Goal: Task Accomplishment & Management: Use online tool/utility

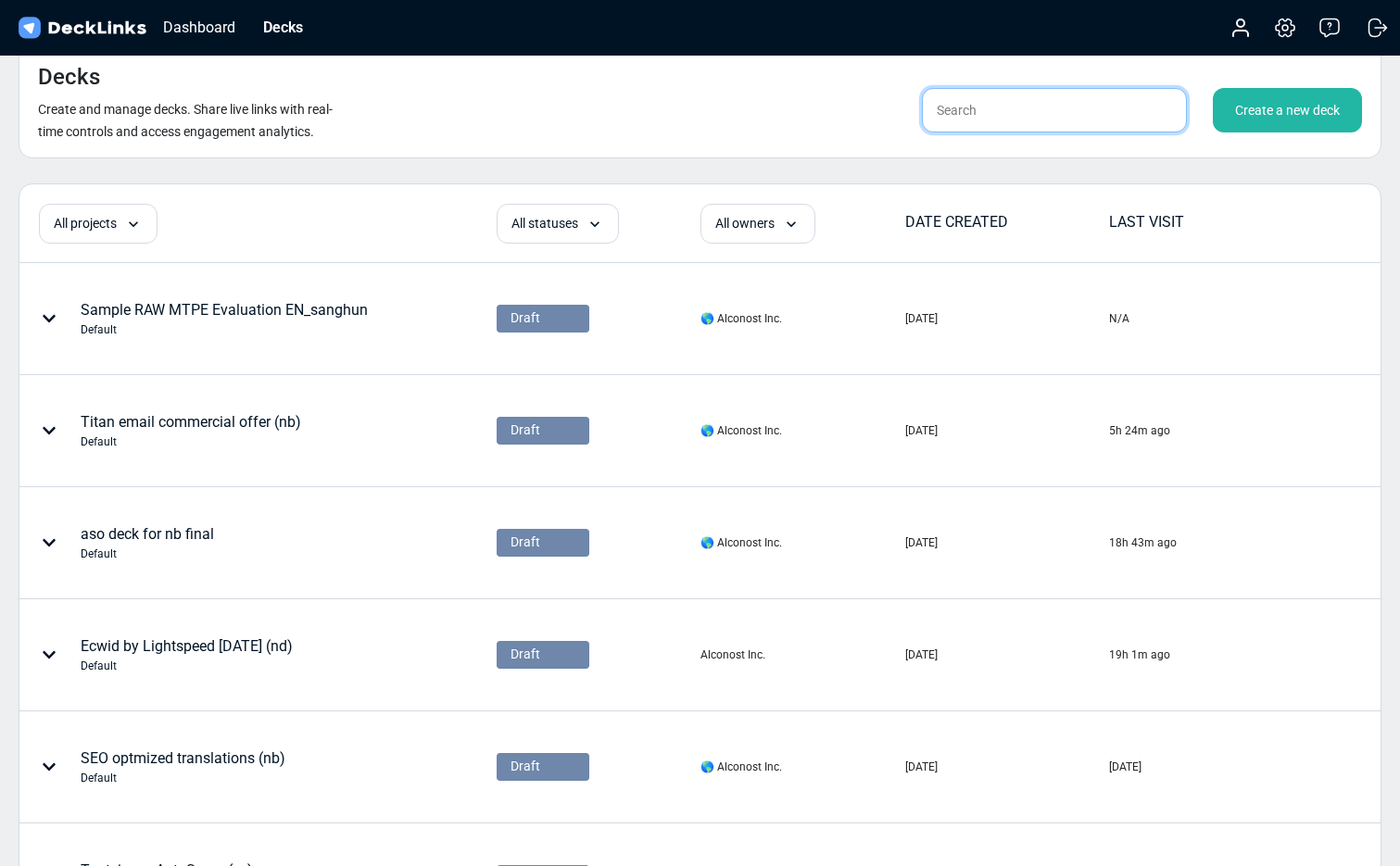
click at [1010, 113] on input "text" at bounding box center [1054, 110] width 265 height 44
type input "vizor"
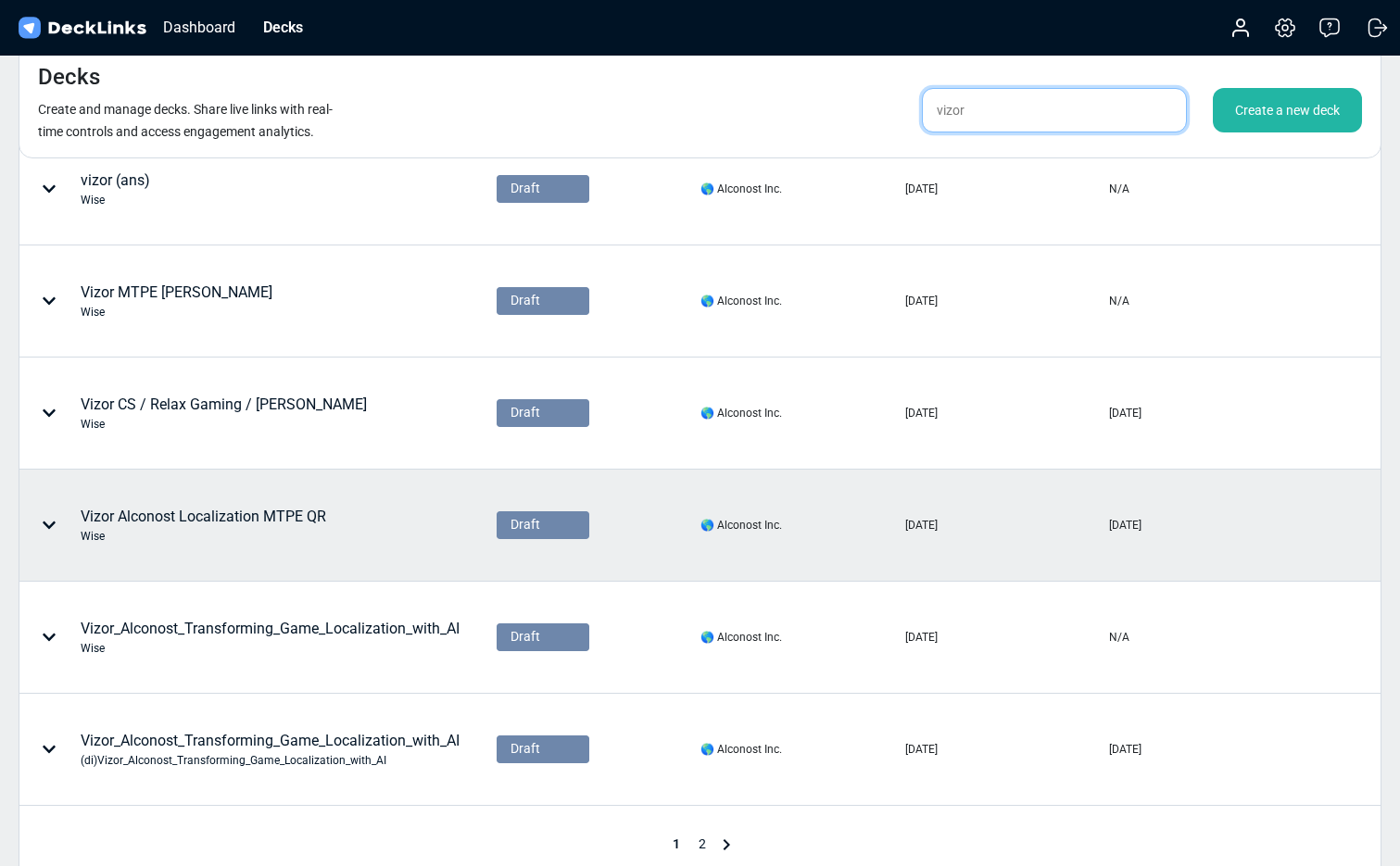
scroll to position [741, 0]
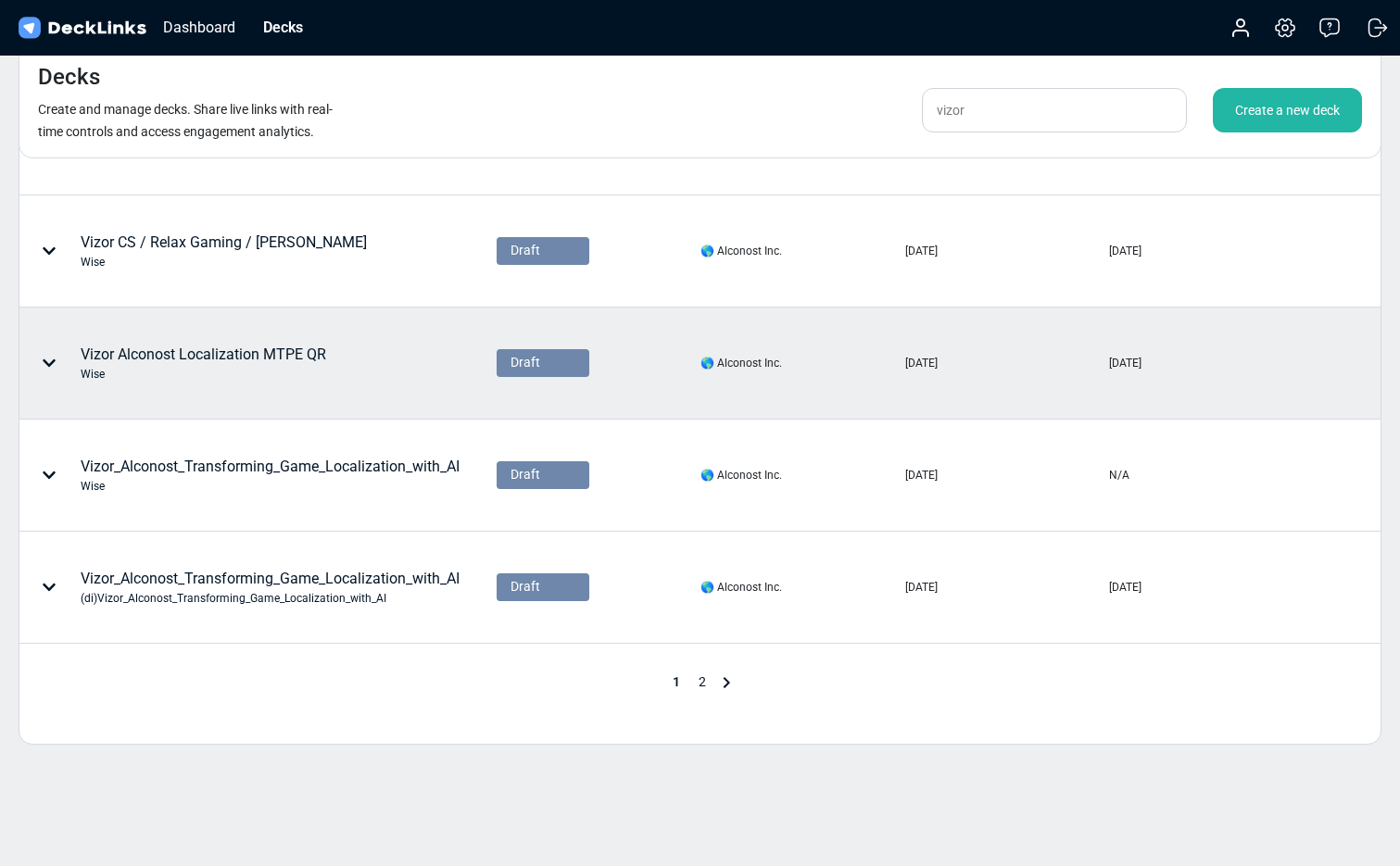
click at [218, 355] on div "Vizor Alconost Localization MTPE QR Wise" at bounding box center [203, 362] width 246 height 39
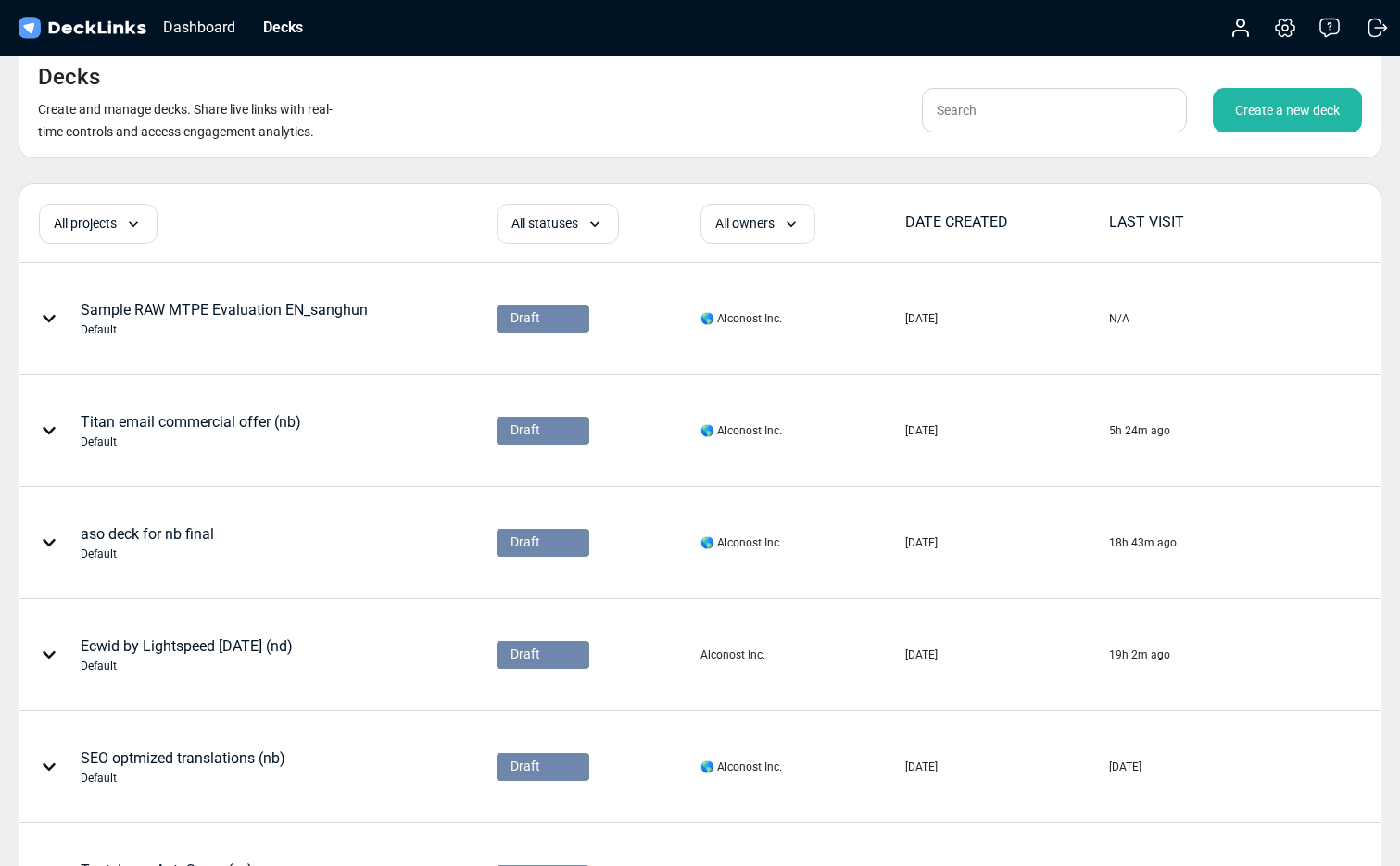
scroll to position [-1, 0]
click at [937, 116] on input "text" at bounding box center [1054, 110] width 265 height 44
type input "v"
type input "vizor"
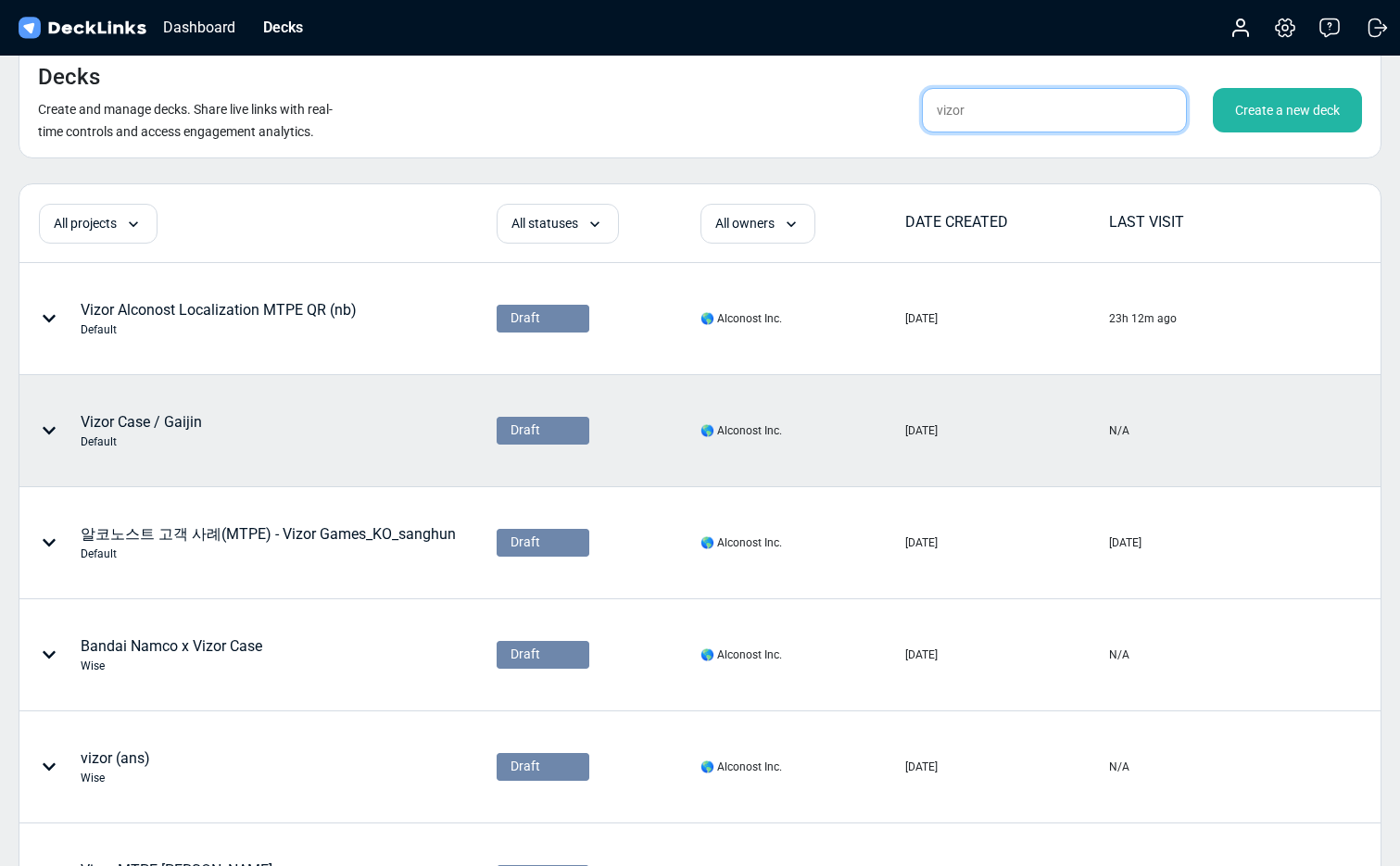
scroll to position [780, 0]
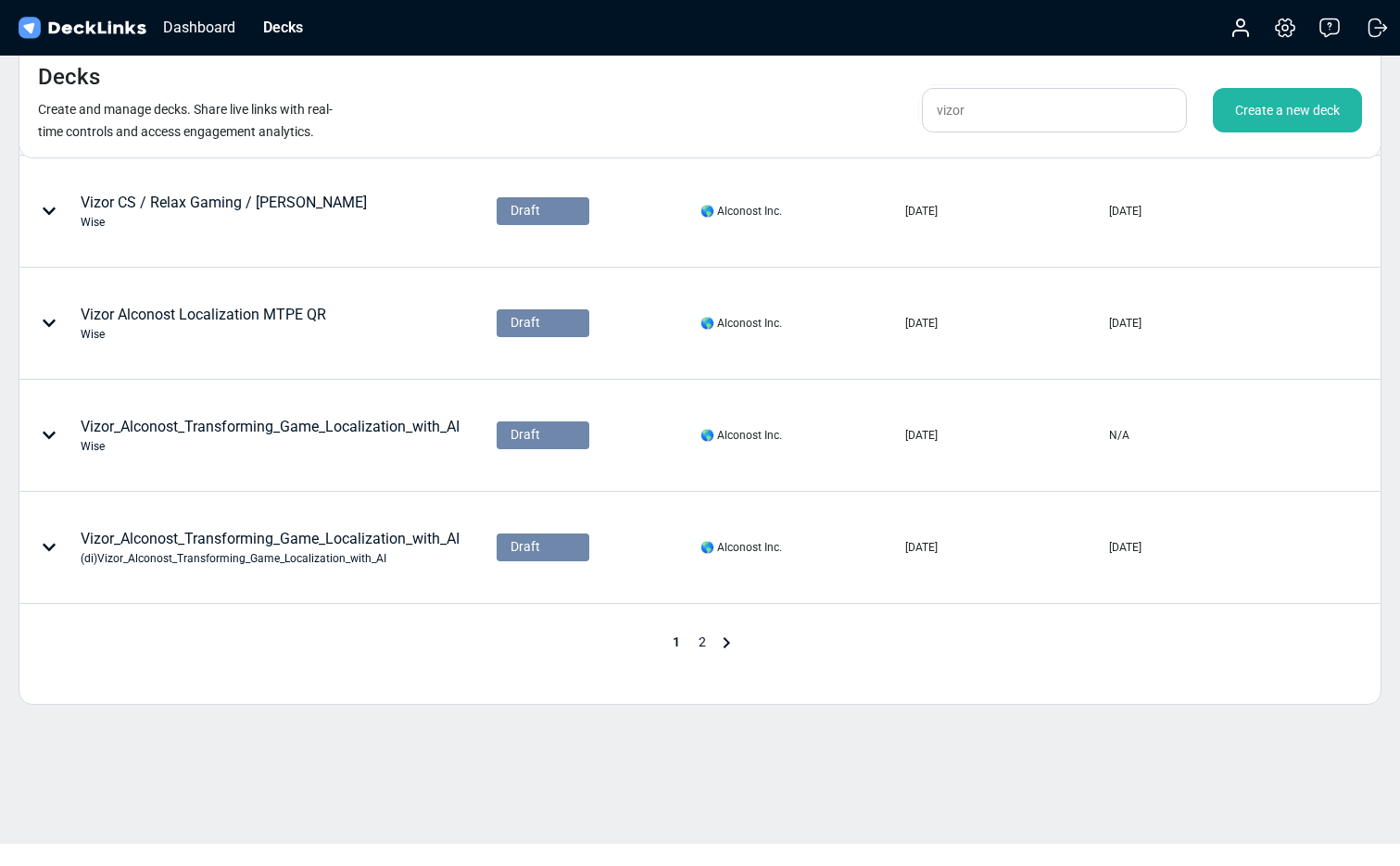
click at [701, 650] on div "1 2" at bounding box center [700, 643] width 74 height 23
click at [701, 642] on span "2" at bounding box center [702, 642] width 26 height 15
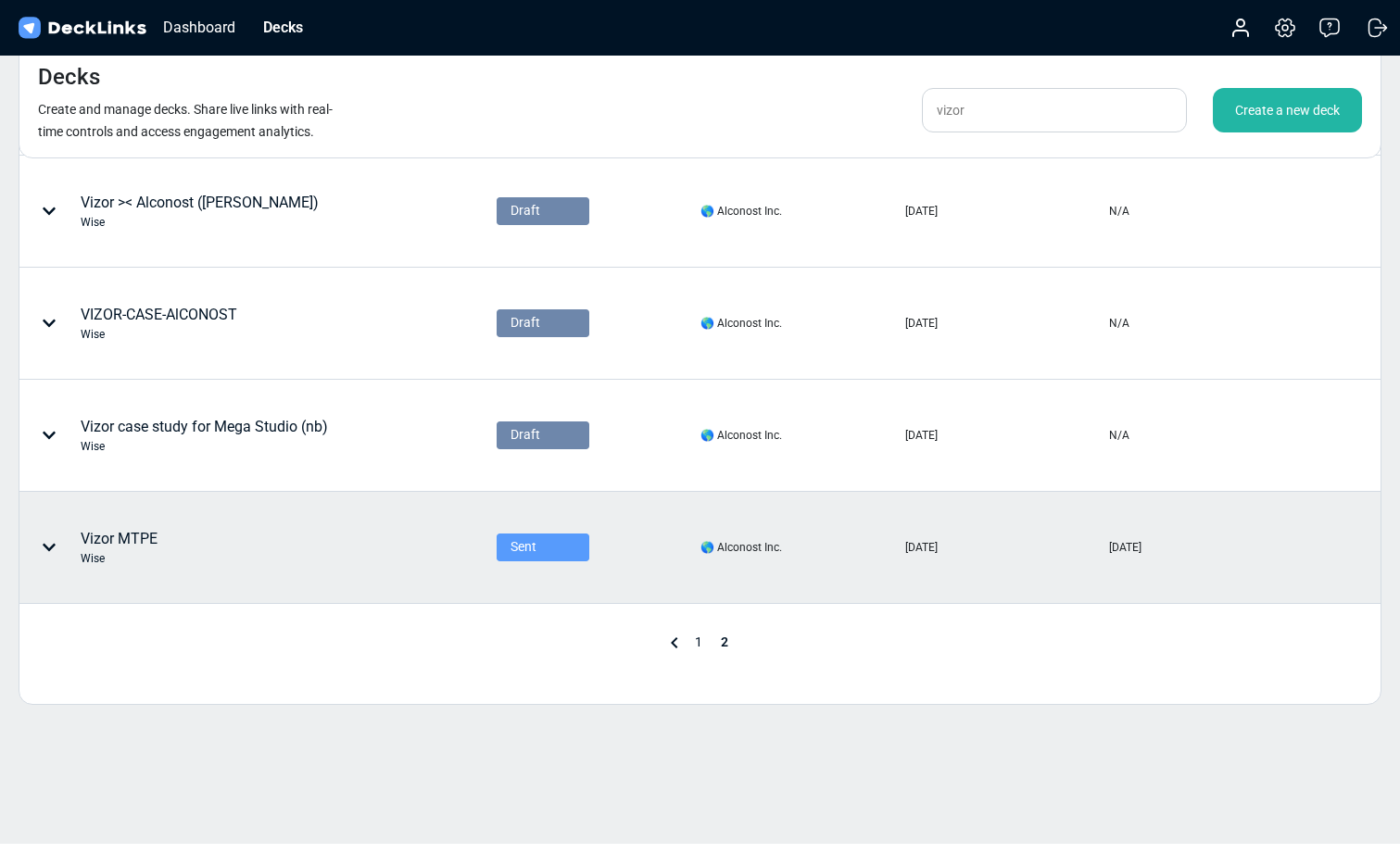
scroll to position [669, 0]
click at [152, 542] on div "Vizor MTPE Wise" at bounding box center [119, 547] width 77 height 39
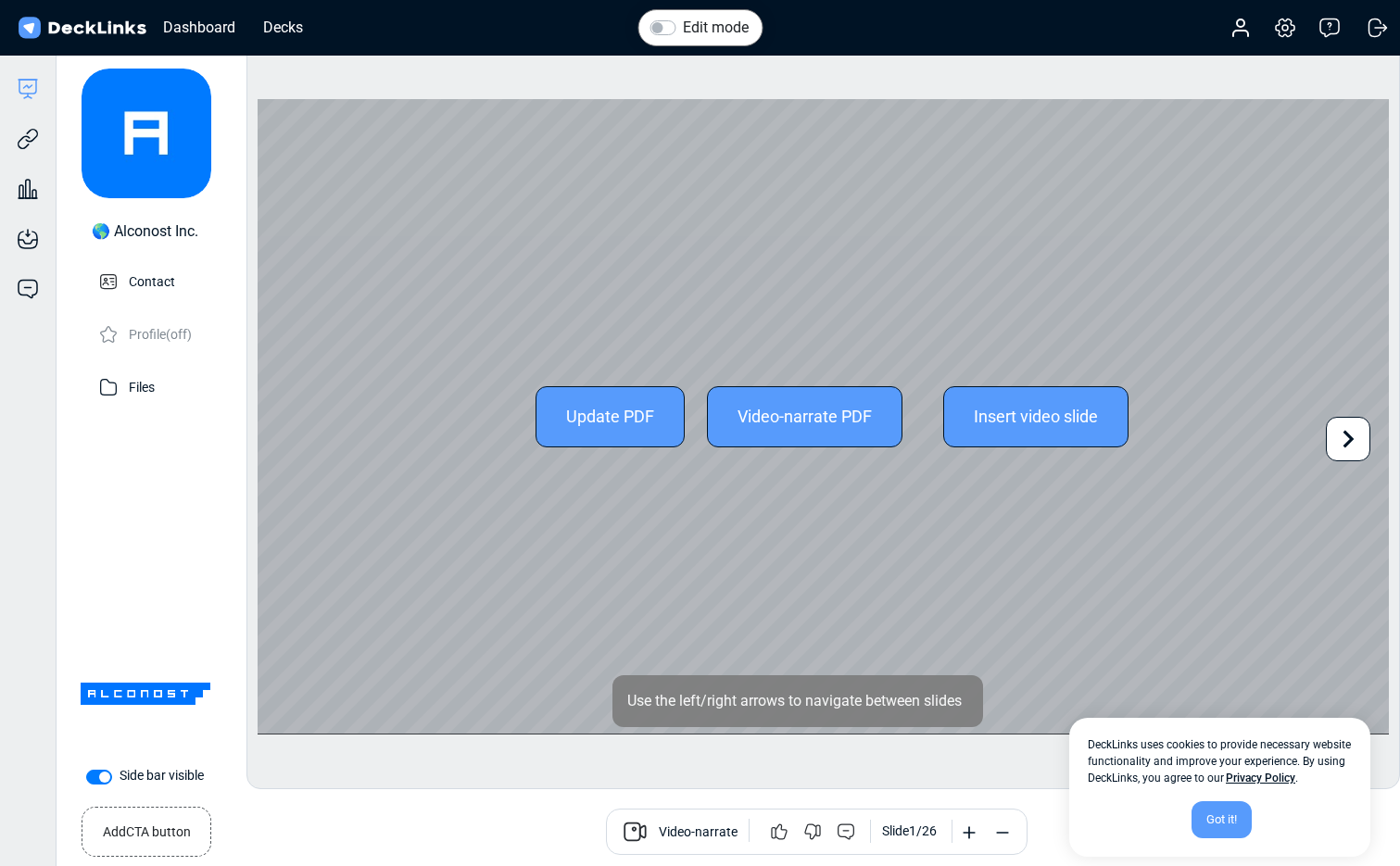
click at [1350, 433] on icon at bounding box center [1349, 439] width 36 height 36
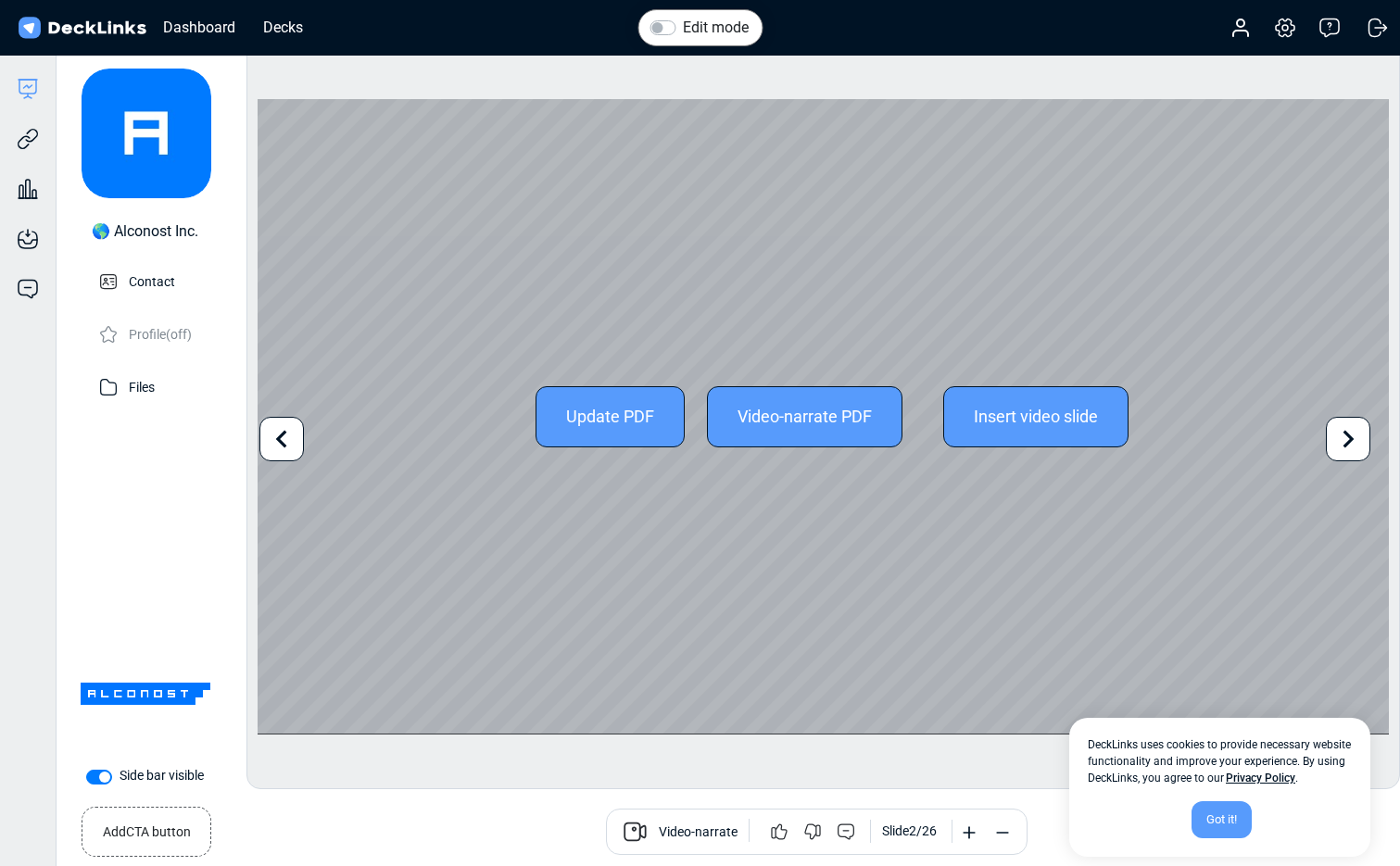
click at [1347, 437] on icon at bounding box center [1349, 439] width 36 height 36
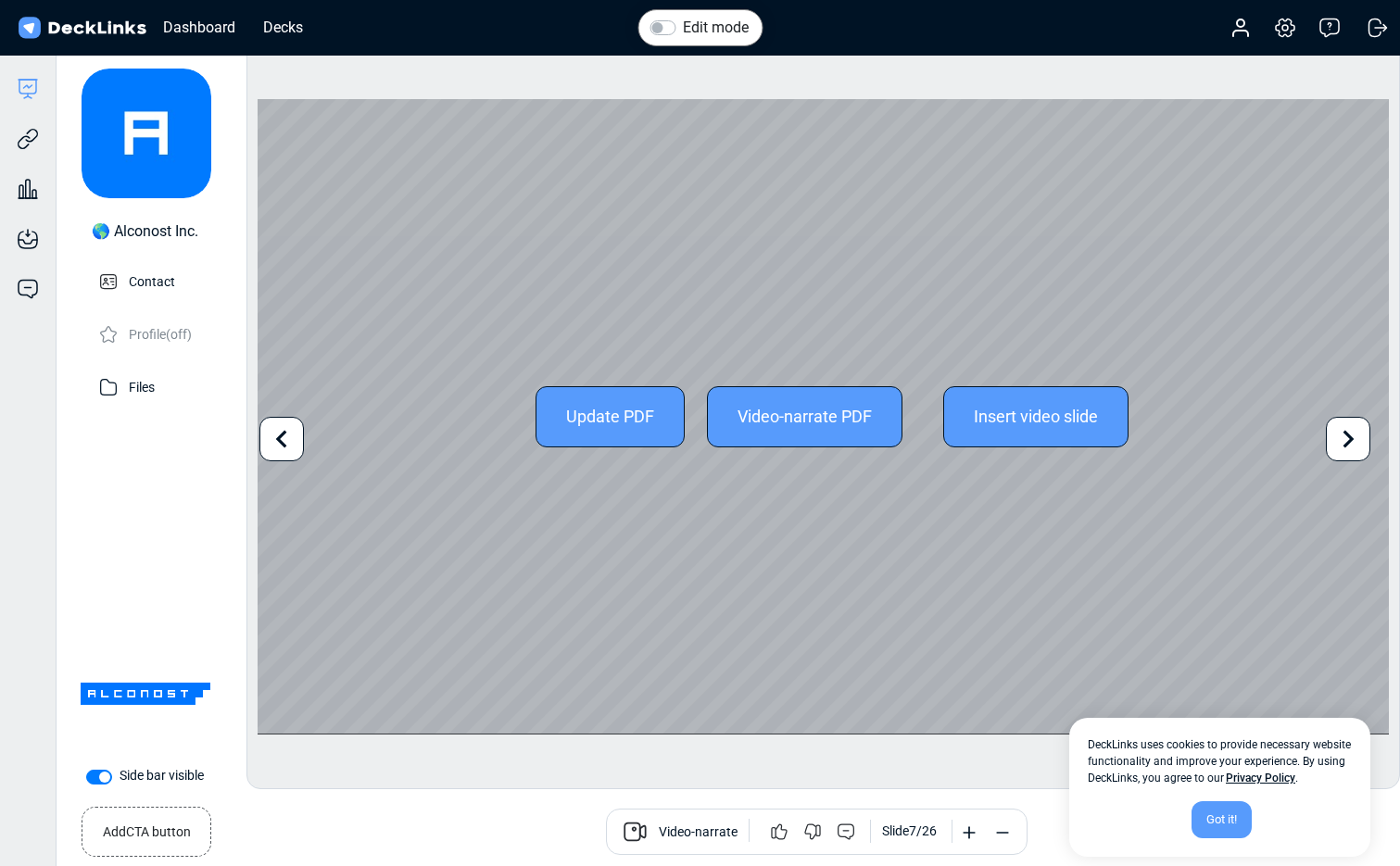
click at [1347, 437] on icon at bounding box center [1349, 439] width 36 height 36
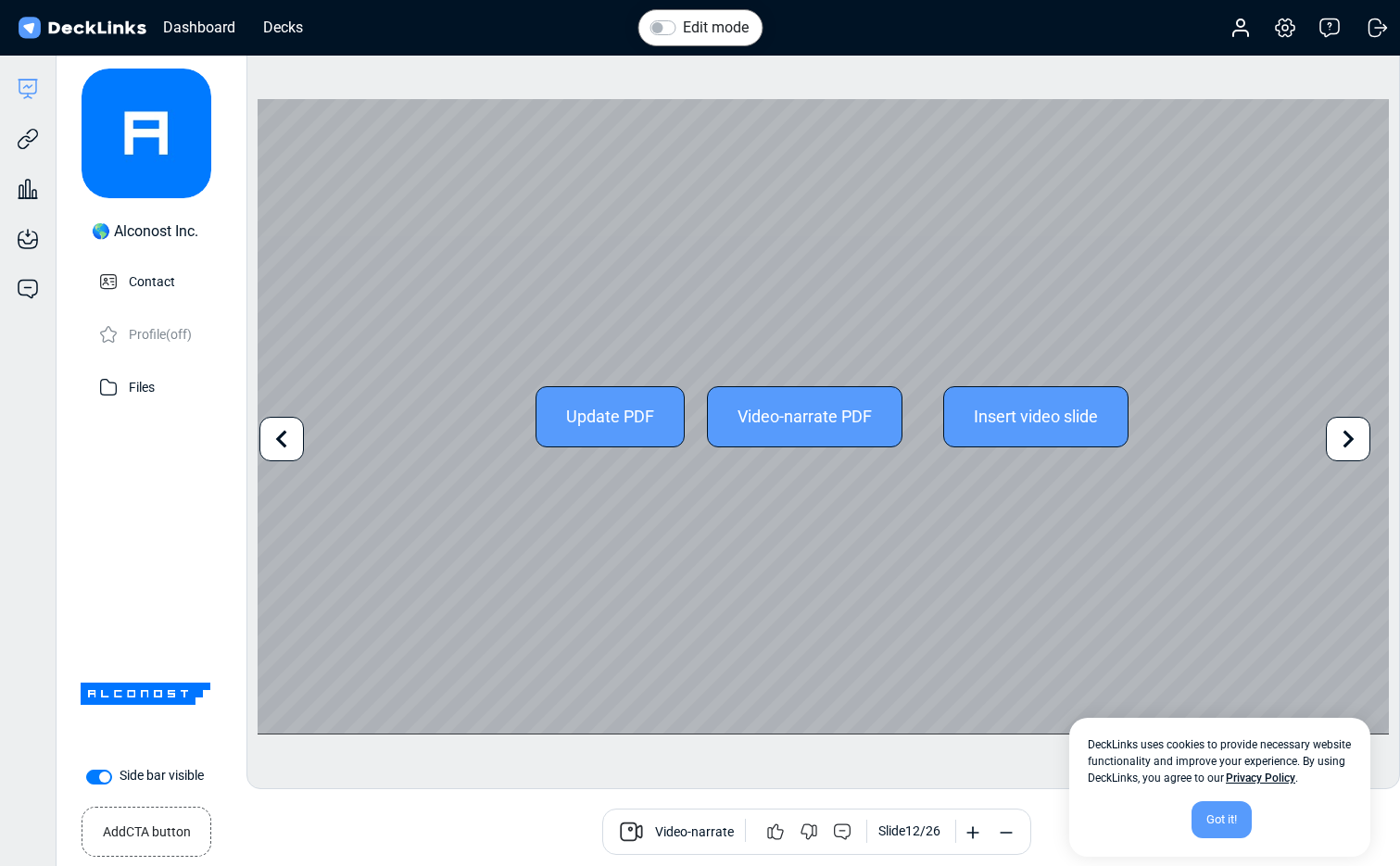
click at [1347, 437] on icon at bounding box center [1349, 439] width 36 height 36
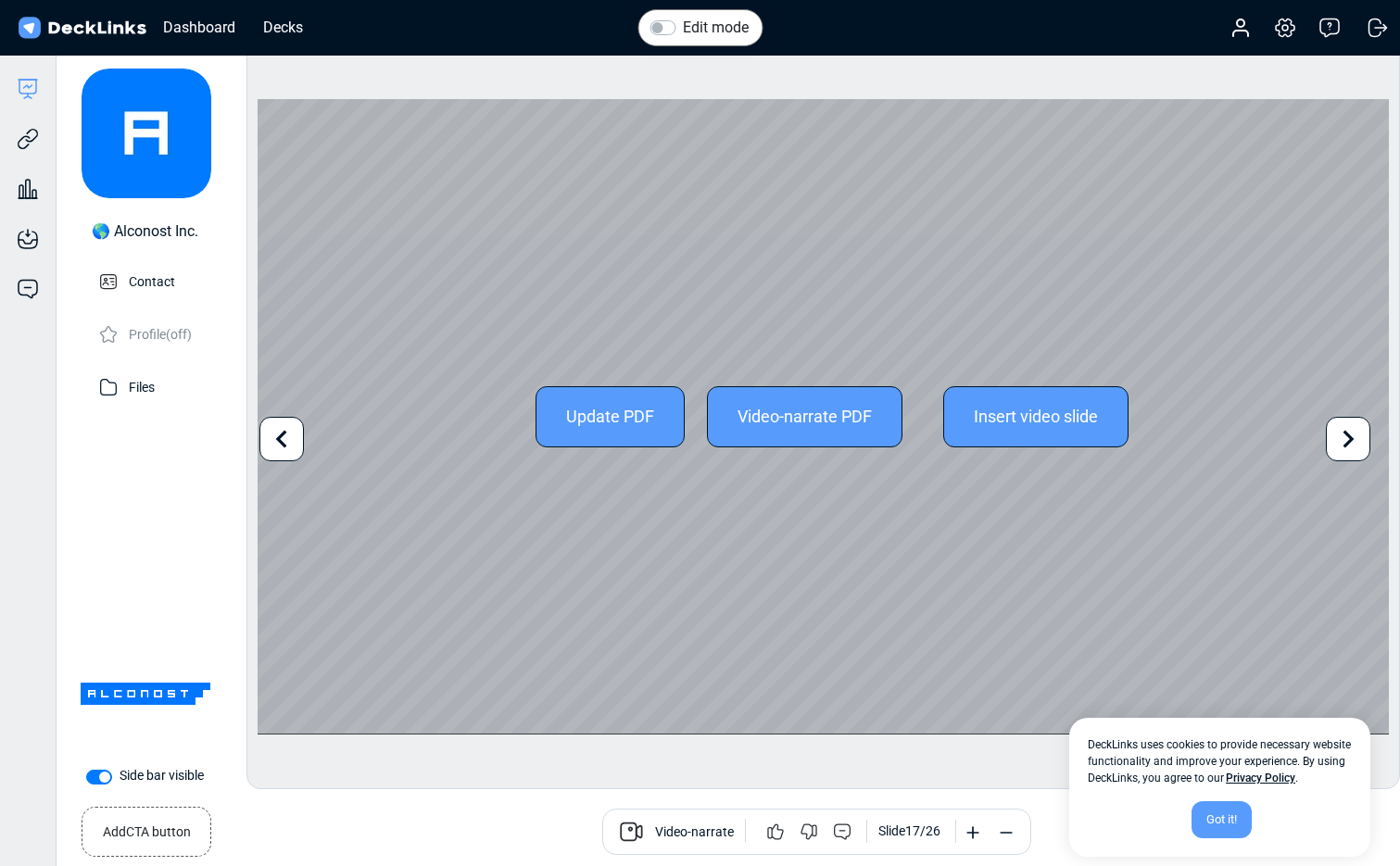
click at [1347, 437] on icon at bounding box center [1349, 439] width 36 height 36
click at [1338, 435] on icon at bounding box center [1349, 439] width 36 height 36
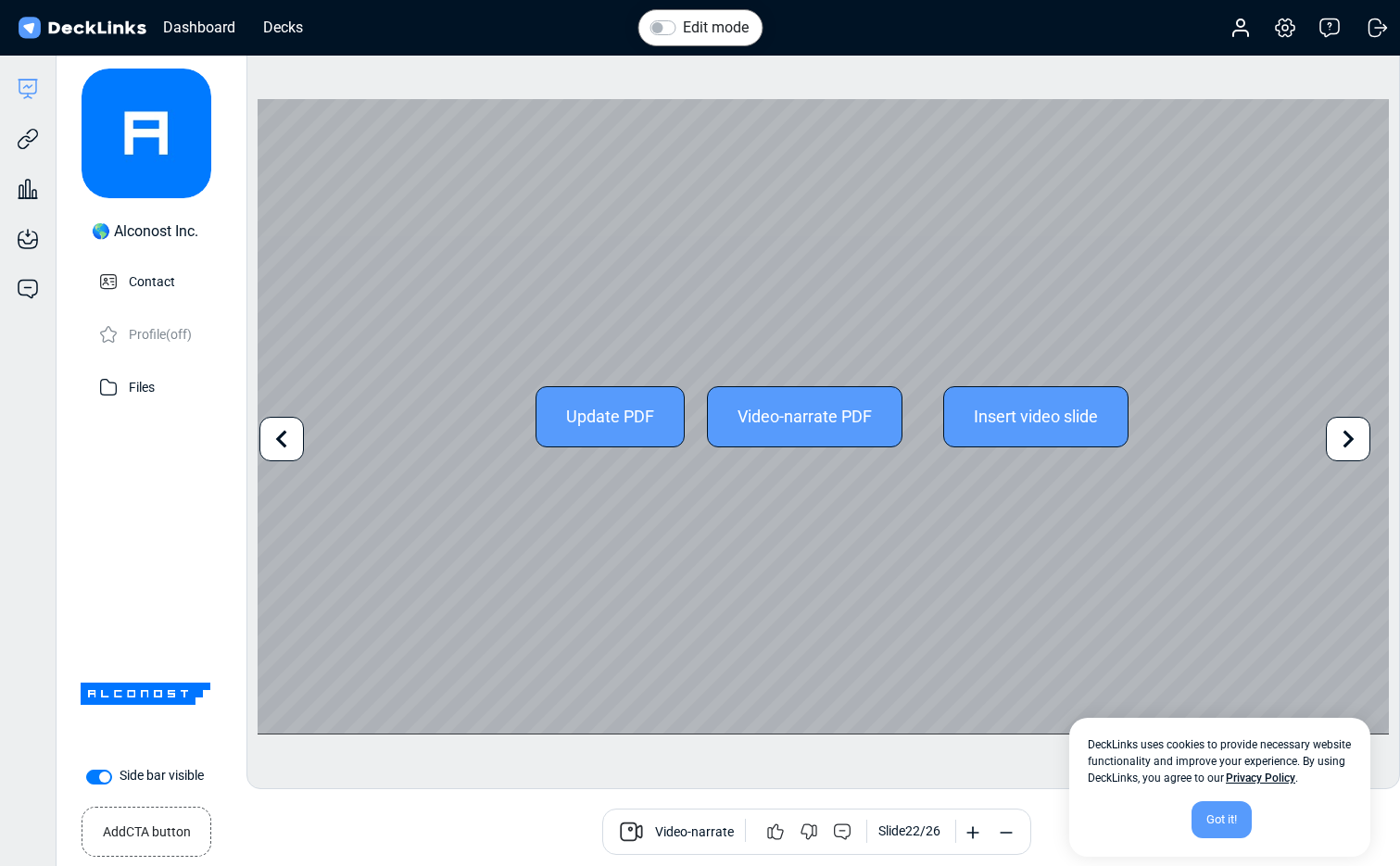
click at [1338, 435] on icon at bounding box center [1349, 439] width 36 height 36
click at [1345, 437] on div "Update PDF Video-narrate PDF Insert video slide" at bounding box center [823, 416] width 1131 height 635
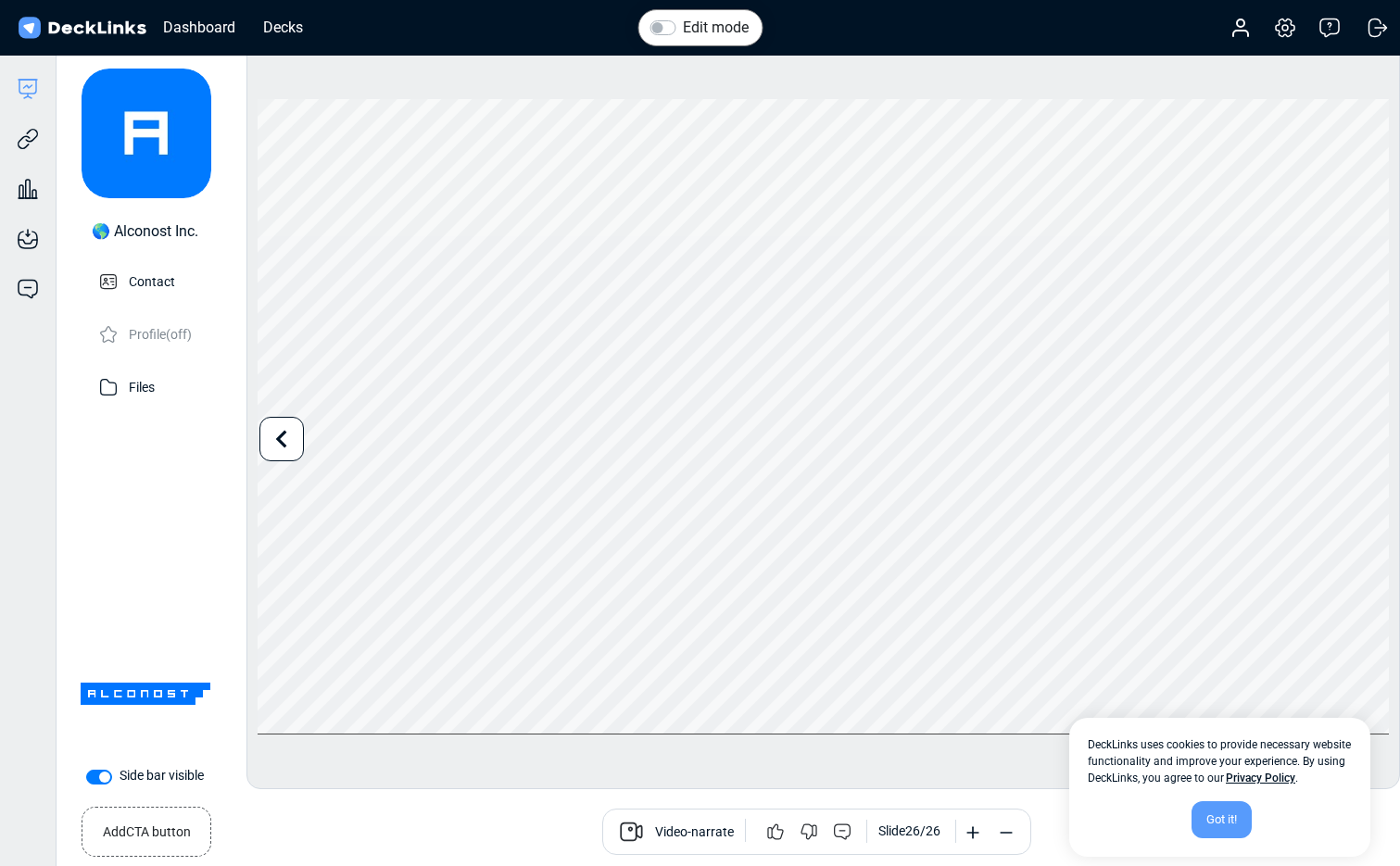
click at [1236, 822] on div "Got it!" at bounding box center [1221, 821] width 60 height 38
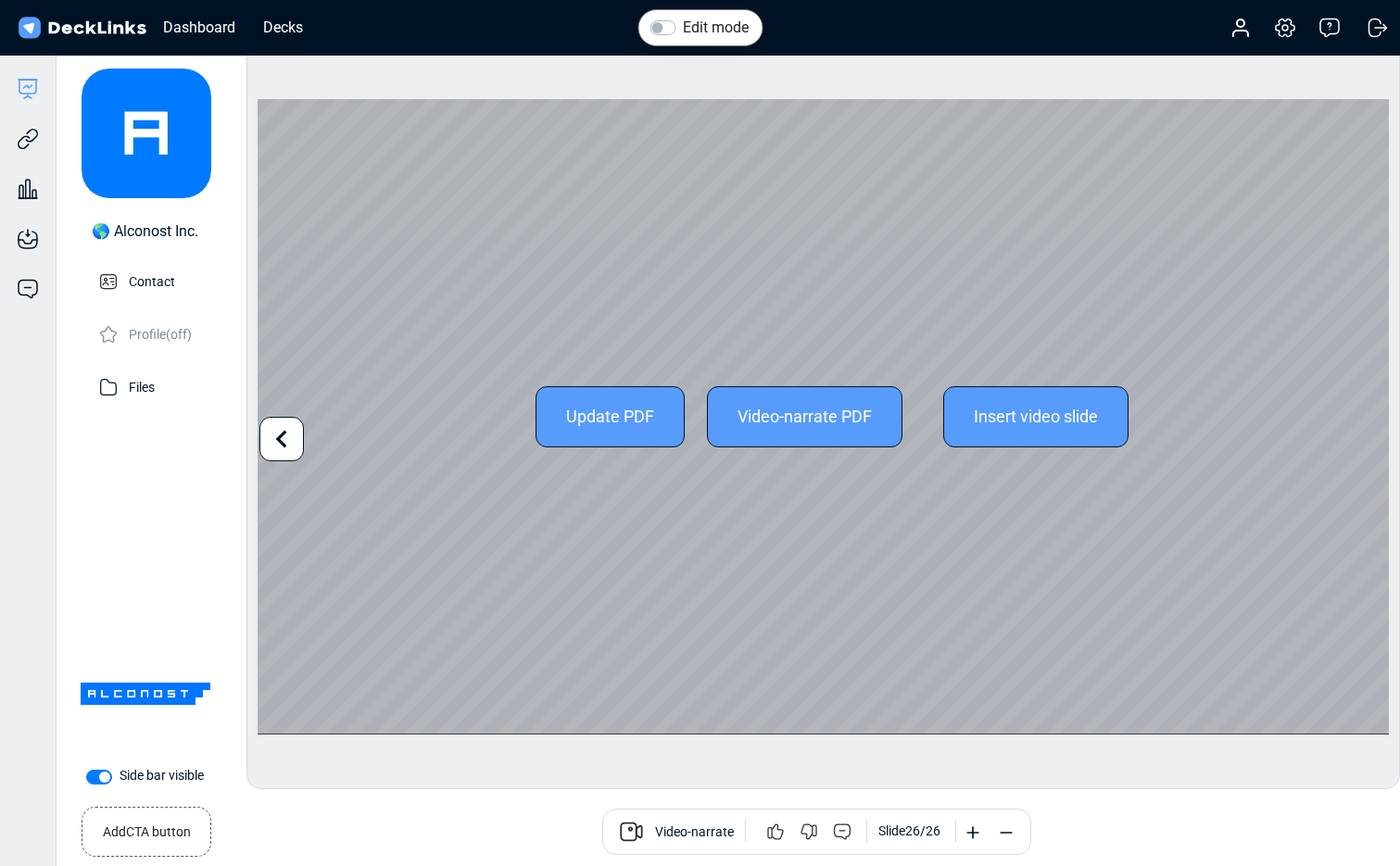
click at [290, 441] on icon at bounding box center [281, 439] width 36 height 36
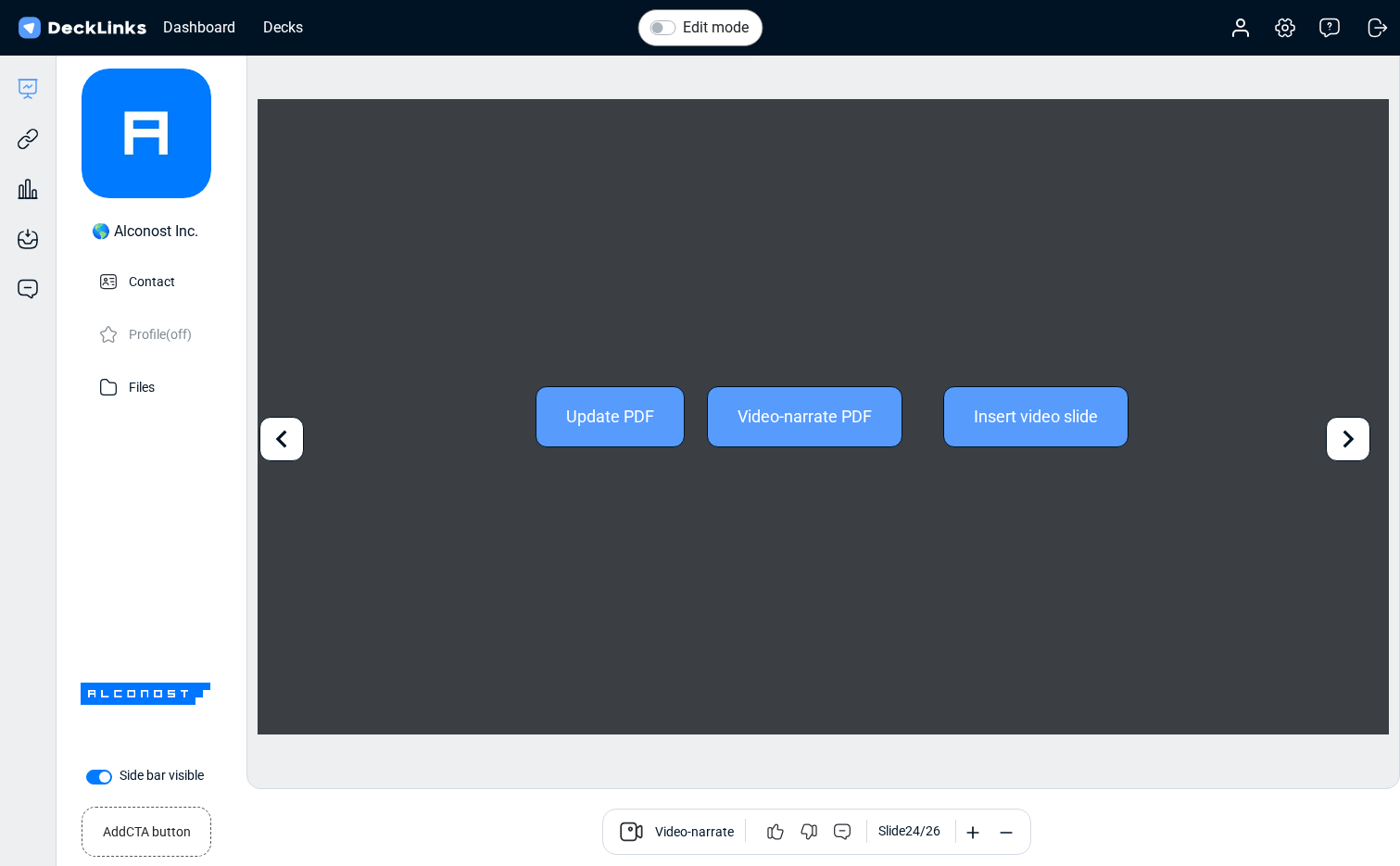
click at [290, 441] on icon at bounding box center [281, 439] width 36 height 36
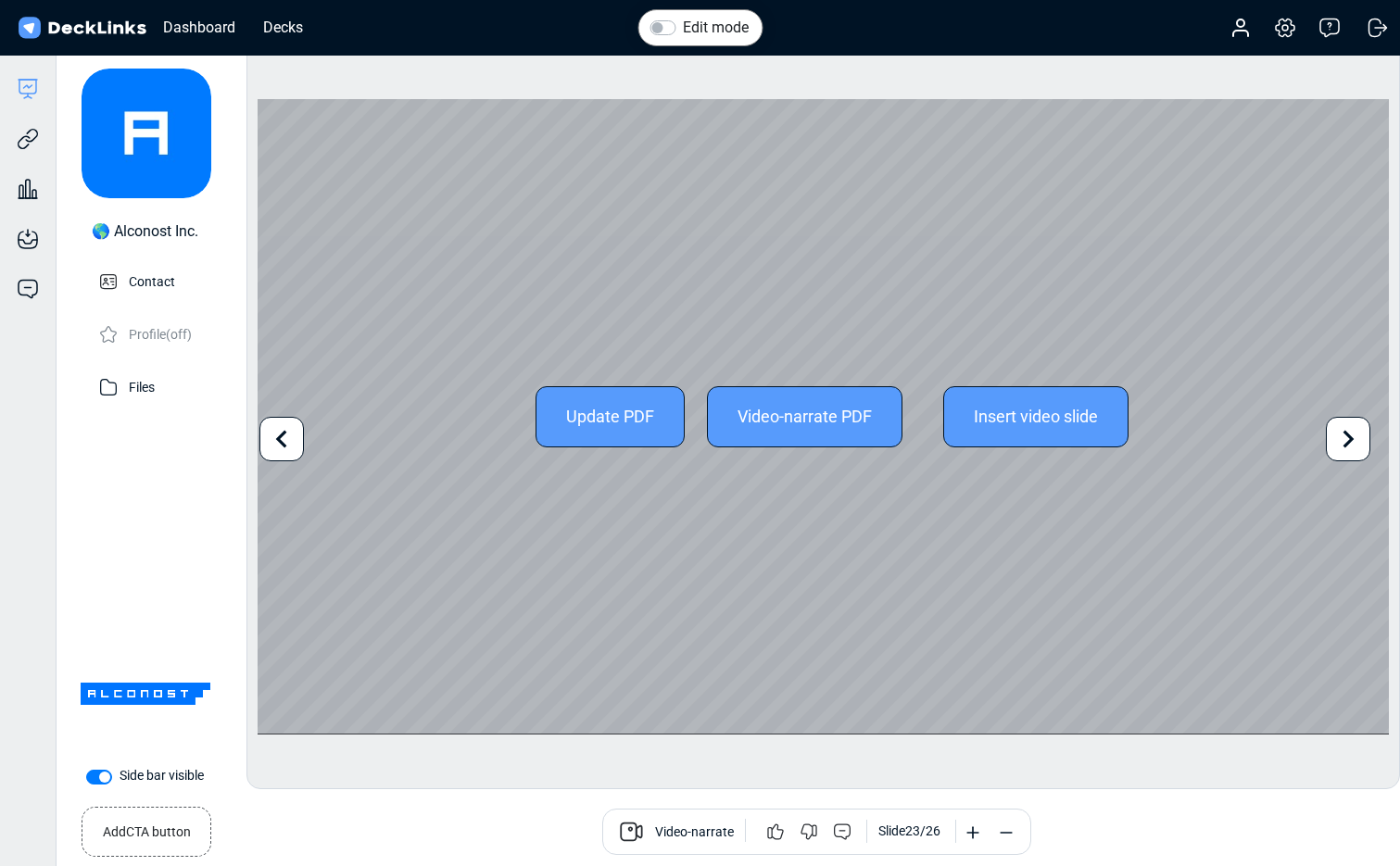
click at [290, 441] on icon at bounding box center [281, 439] width 36 height 36
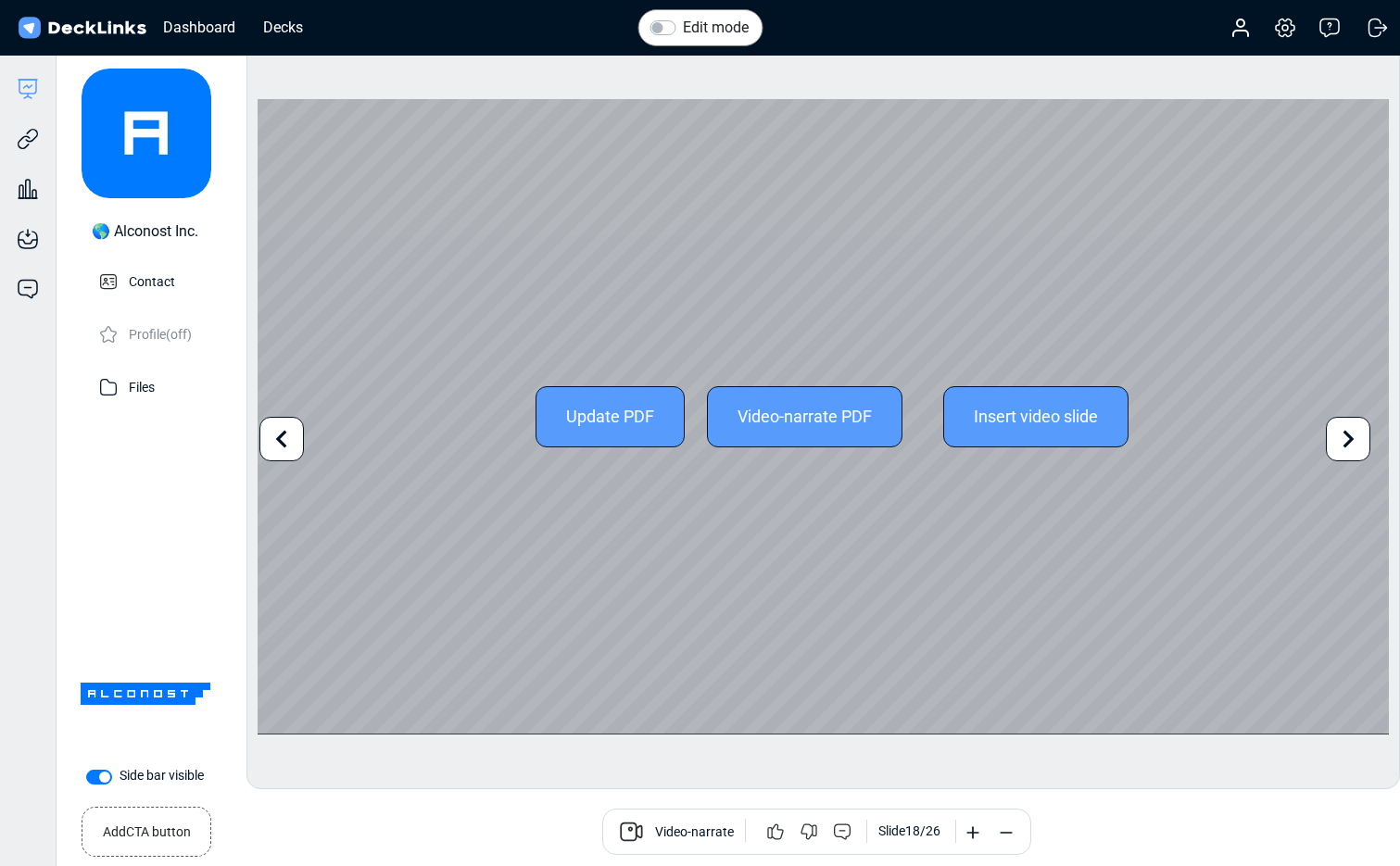
click at [290, 441] on icon at bounding box center [281, 439] width 36 height 36
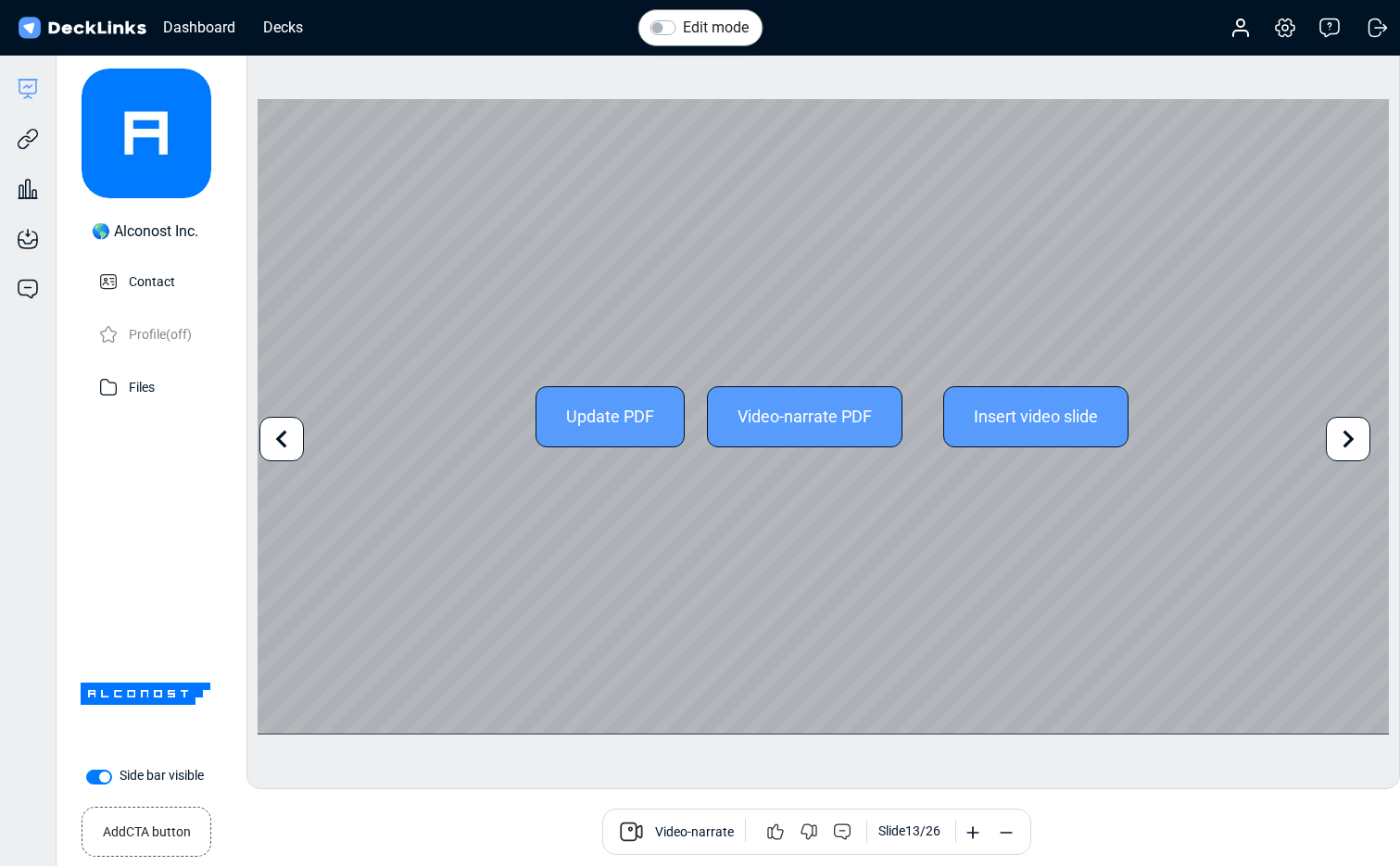
click at [290, 441] on icon at bounding box center [281, 439] width 36 height 36
click at [258, 446] on div "Update PDF Video-narrate PDF Insert video slide" at bounding box center [823, 416] width 1131 height 635
click at [281, 446] on icon at bounding box center [281, 439] width 36 height 36
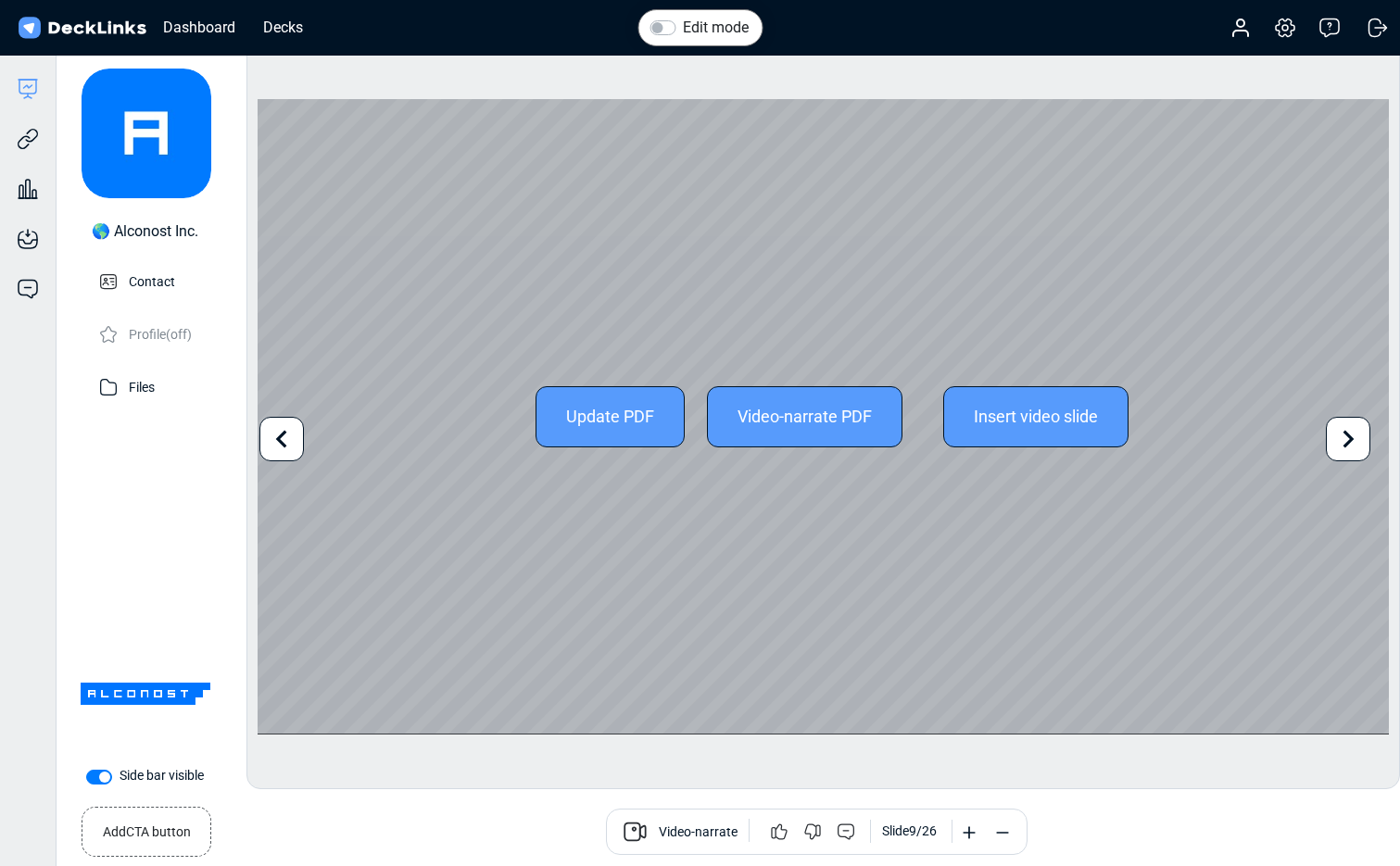
click at [281, 446] on icon at bounding box center [281, 439] width 36 height 36
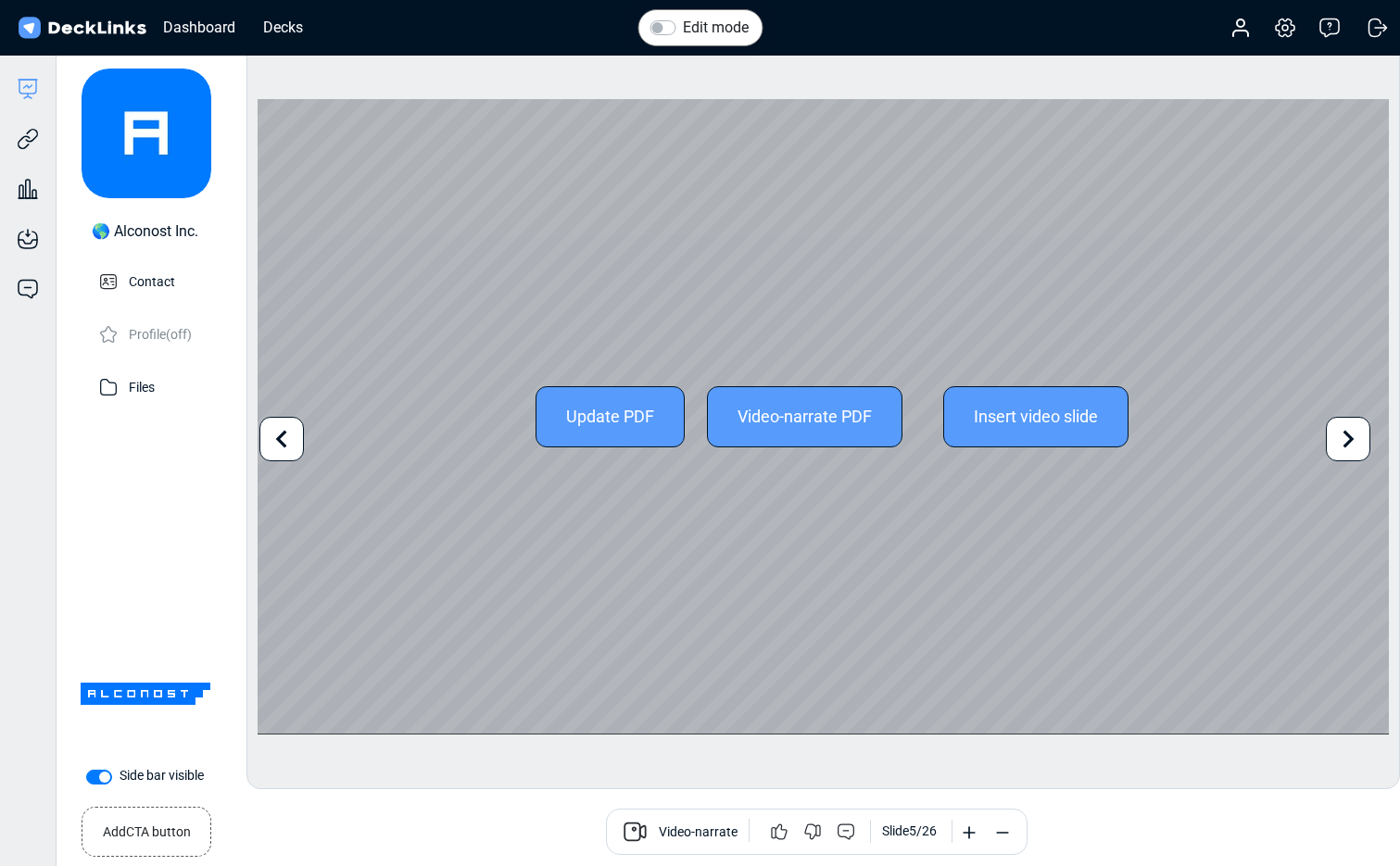
click at [281, 446] on icon at bounding box center [281, 439] width 36 height 36
click at [281, 446] on div "Update PDF Video-narrate PDF Insert video slide" at bounding box center [823, 416] width 1131 height 635
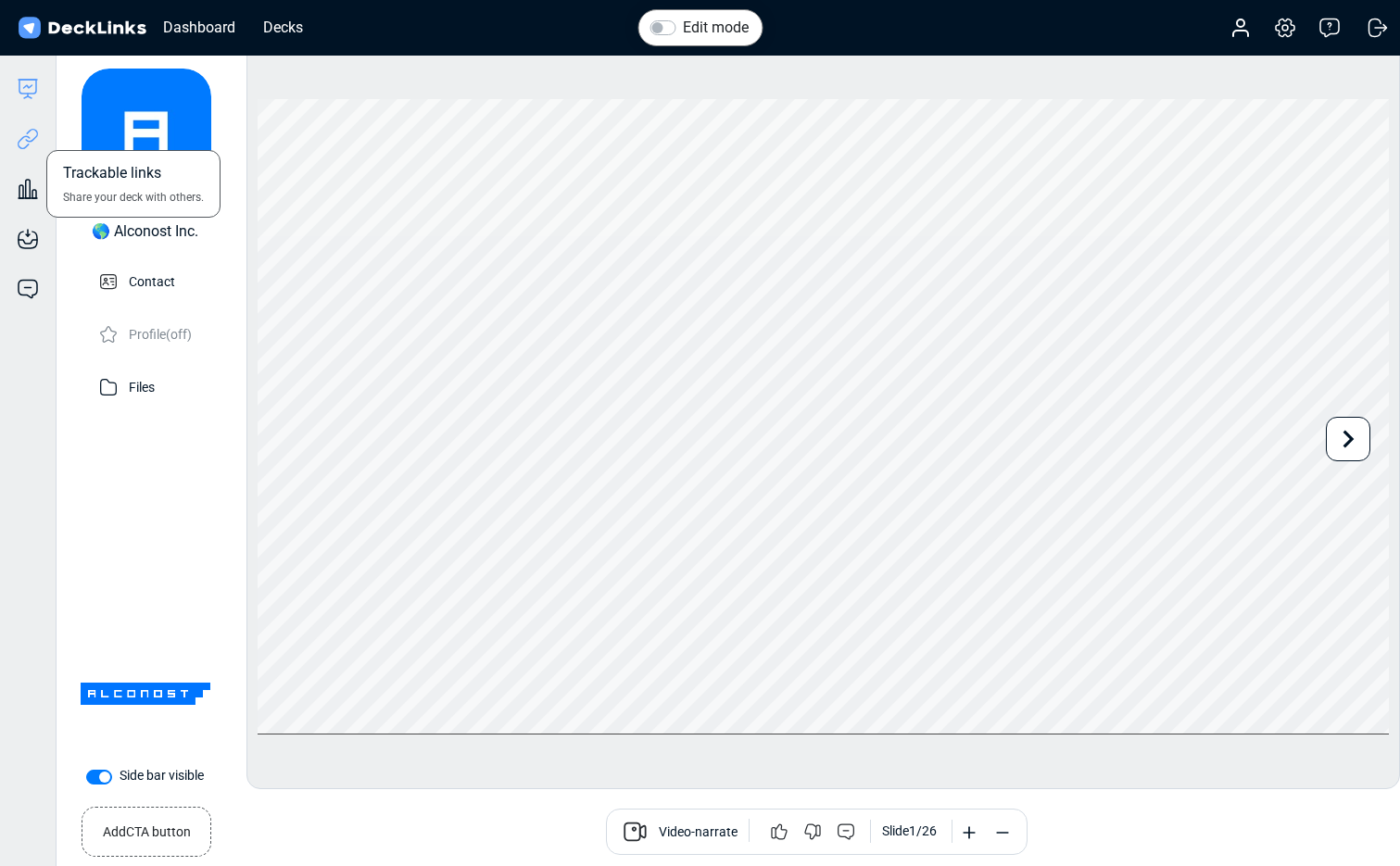
click at [37, 144] on icon at bounding box center [28, 139] width 23 height 23
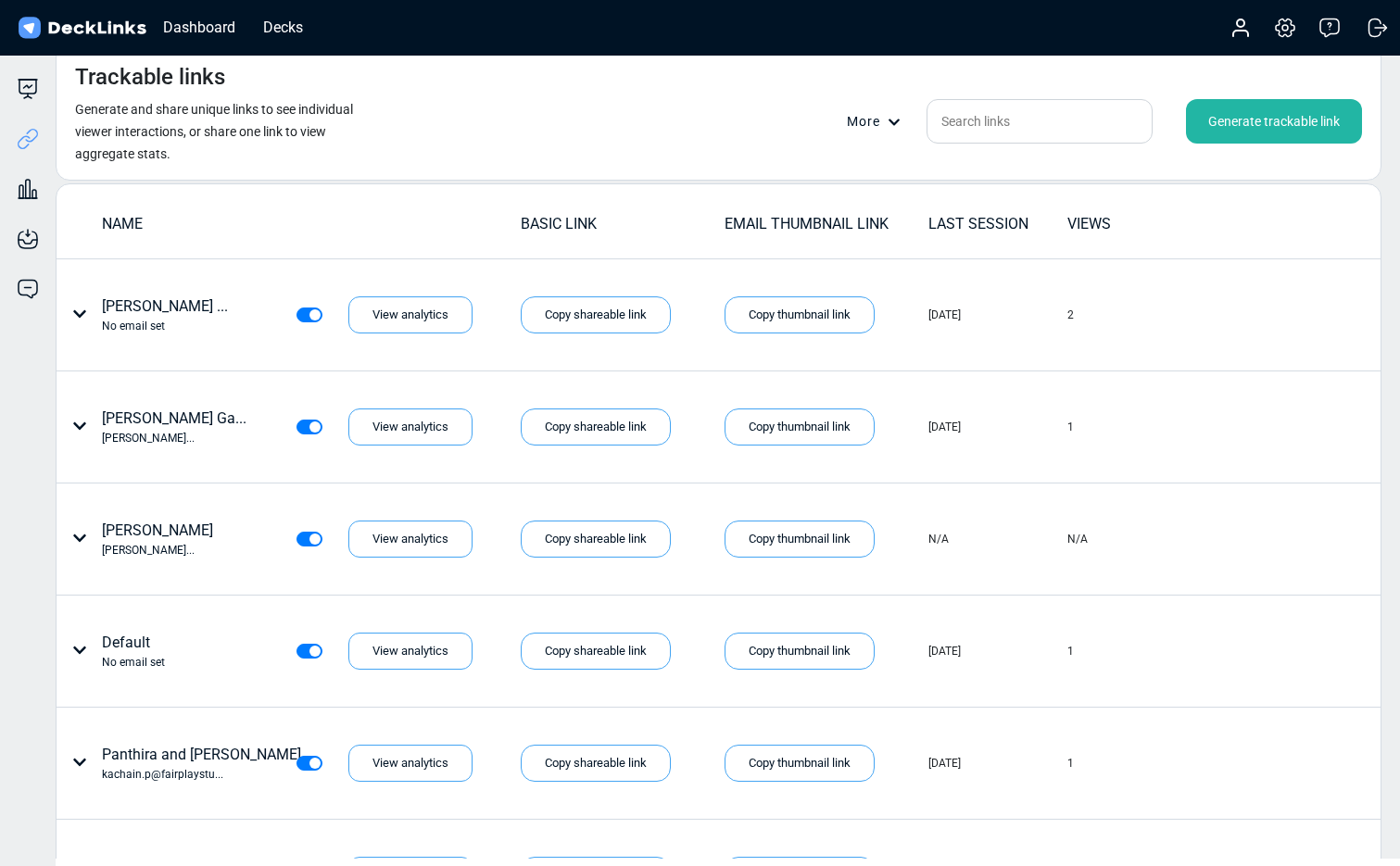
click at [1276, 127] on div "Generate trackable link" at bounding box center [1274, 120] width 176 height 44
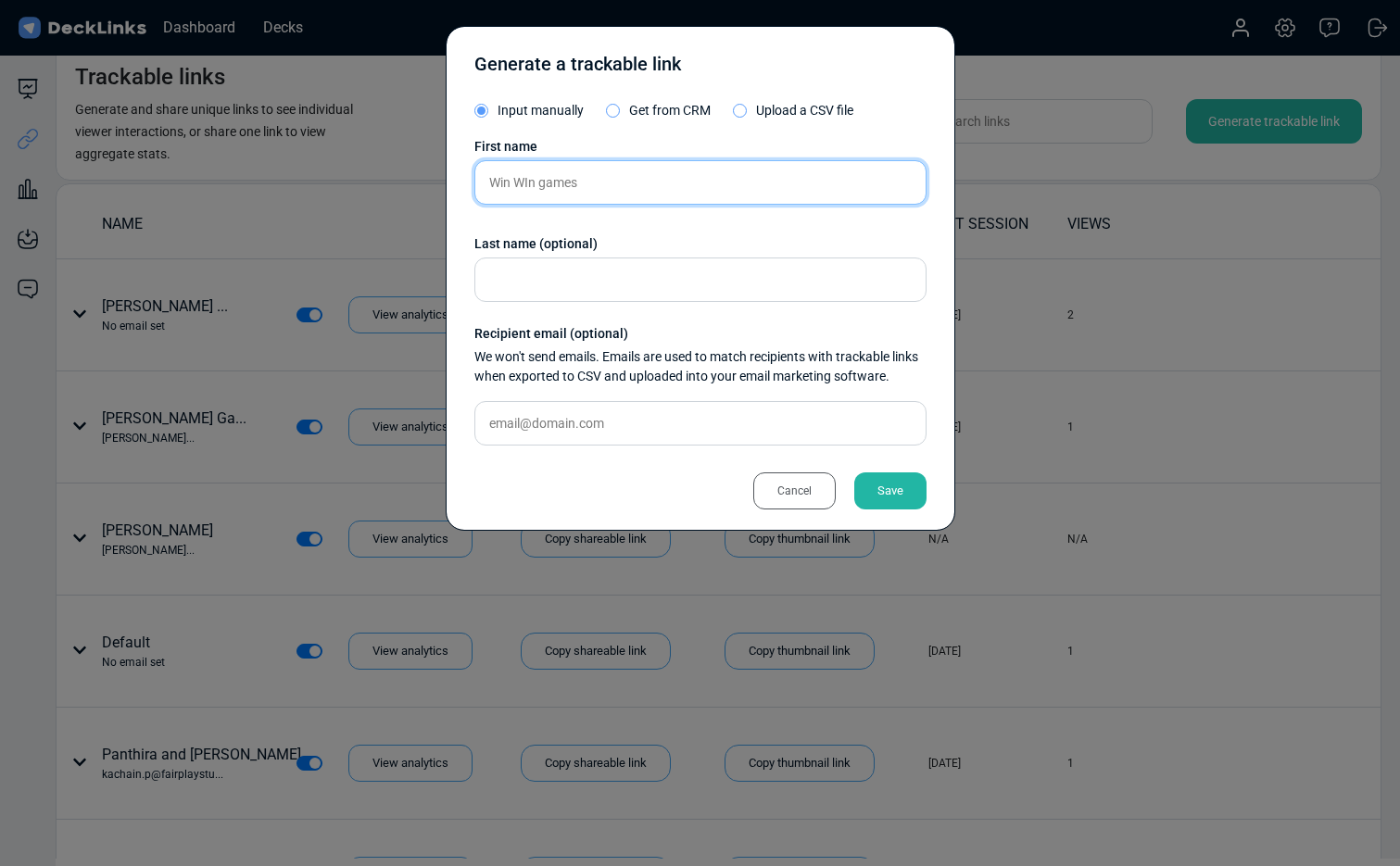
click at [526, 187] on input "Win WIn games" at bounding box center [700, 182] width 452 height 44
click at [490, 189] on input "Win Win games" at bounding box center [700, 182] width 452 height 44
type input "Twin Win games"
click at [881, 488] on div "Save" at bounding box center [890, 492] width 72 height 38
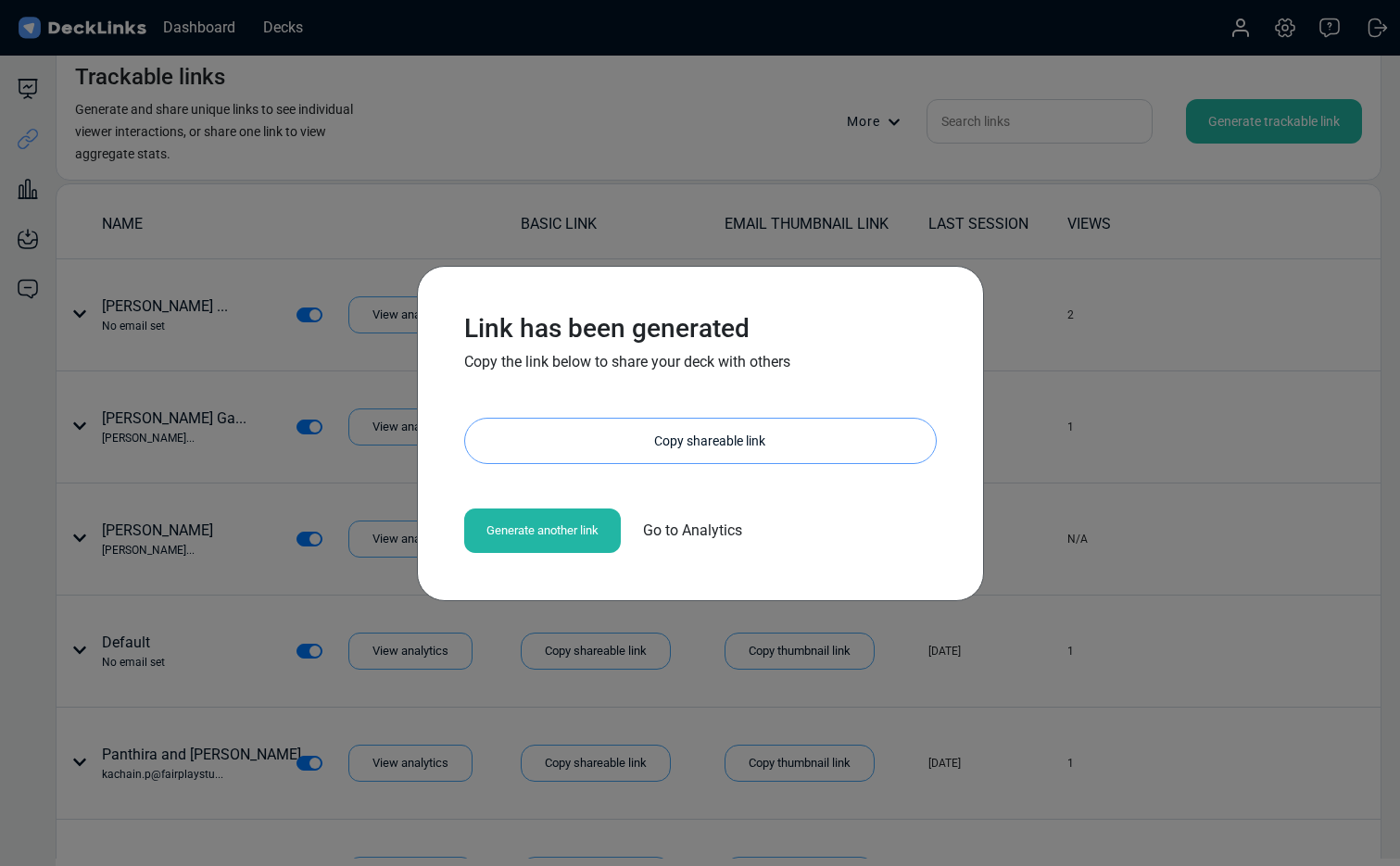
click at [721, 439] on div "Copy shareable link" at bounding box center [710, 440] width 452 height 44
click at [1165, 463] on div "Link has been generated Copy the link below to share your deck with others [URL…" at bounding box center [700, 433] width 1400 height 866
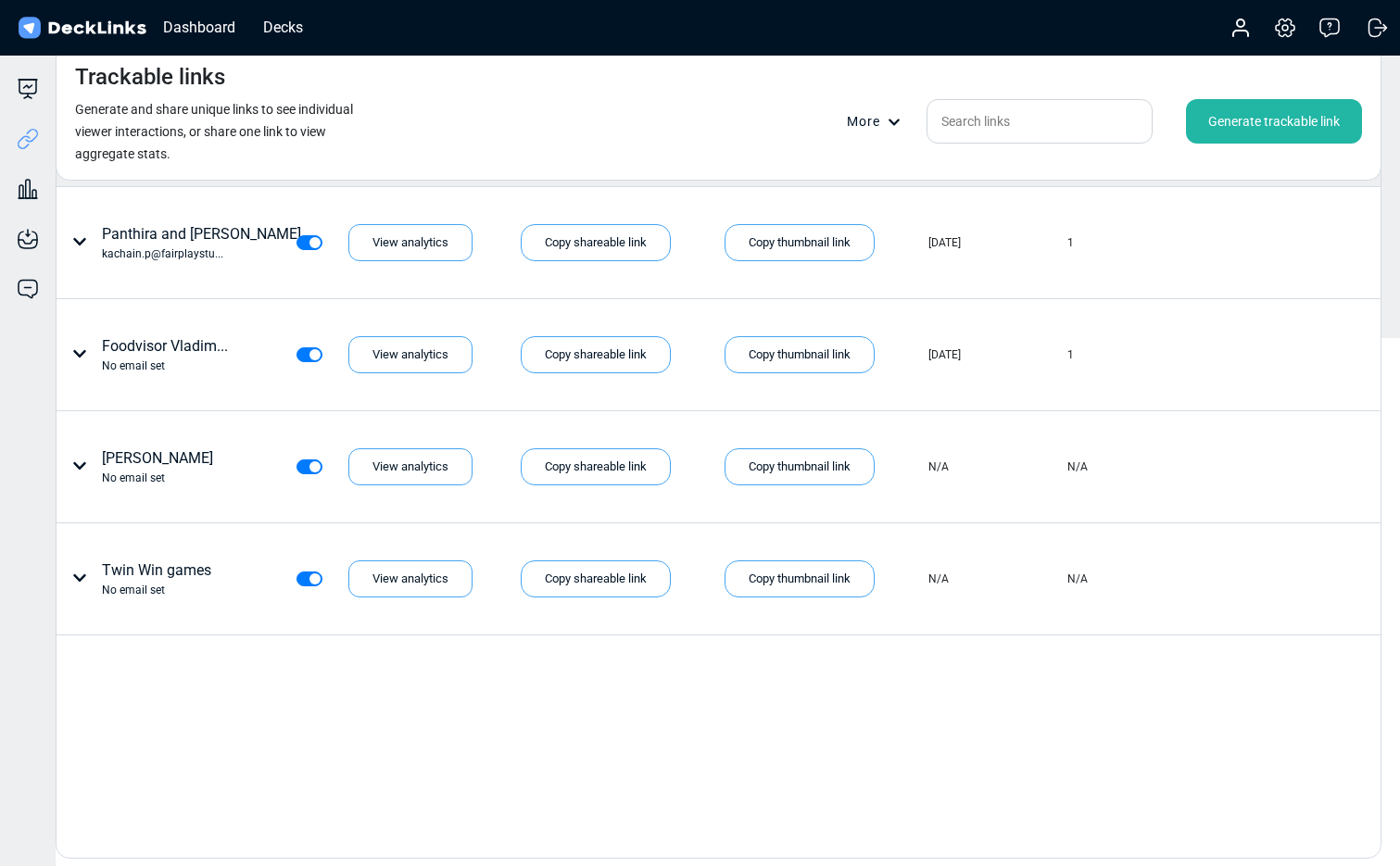
scroll to position [520, 0]
